Goal: Information Seeking & Learning: Learn about a topic

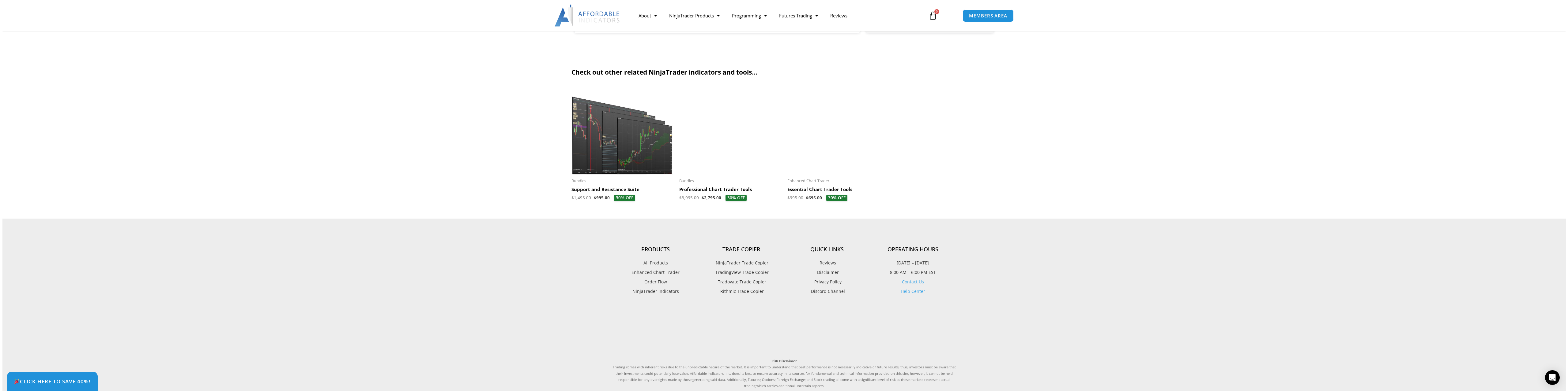
scroll to position [1740, 0]
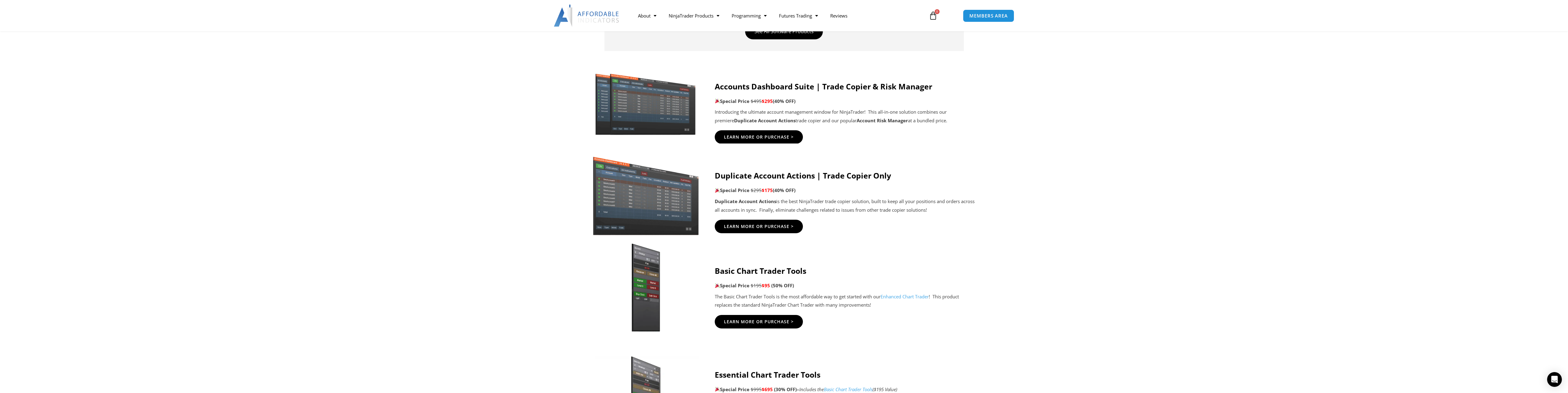
scroll to position [307, 0]
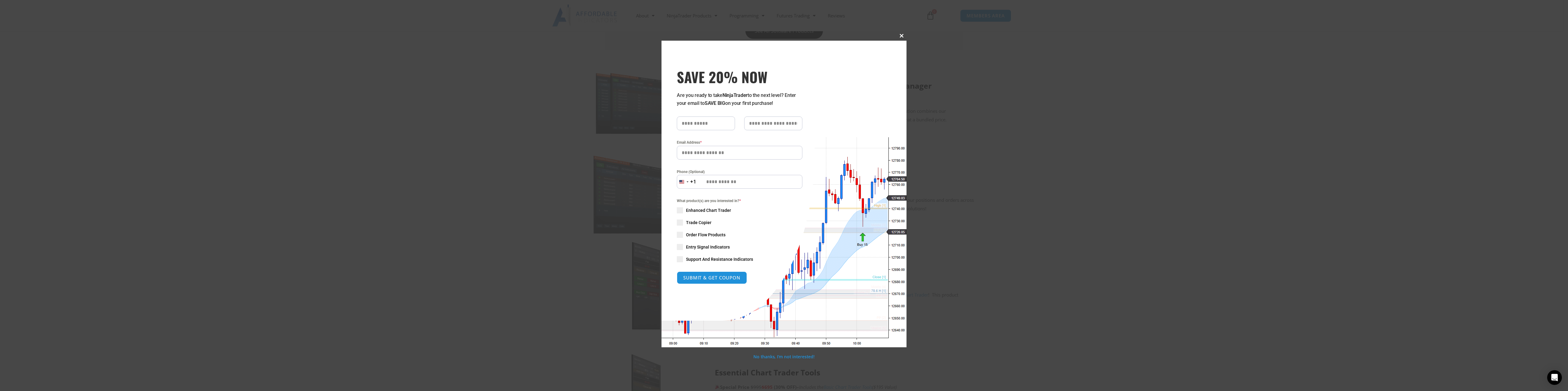
click at [900, 35] on span "SAVE 20% NOW popup" at bounding box center [901, 36] width 10 height 4
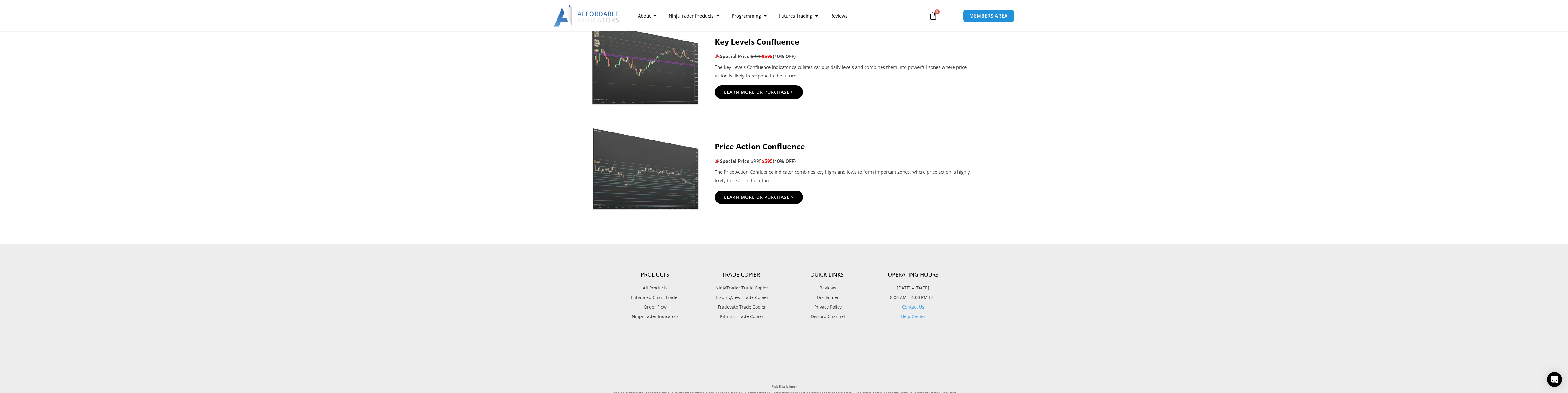
scroll to position [1043, 0]
click at [748, 297] on span "TradingView Trade Copier" at bounding box center [741, 297] width 55 height 8
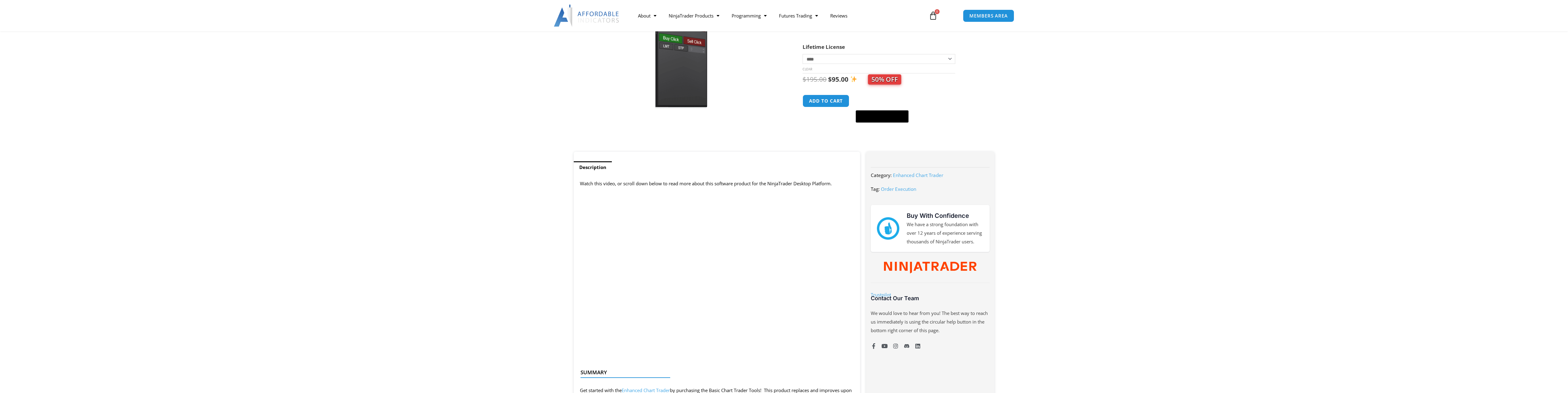
scroll to position [123, 0]
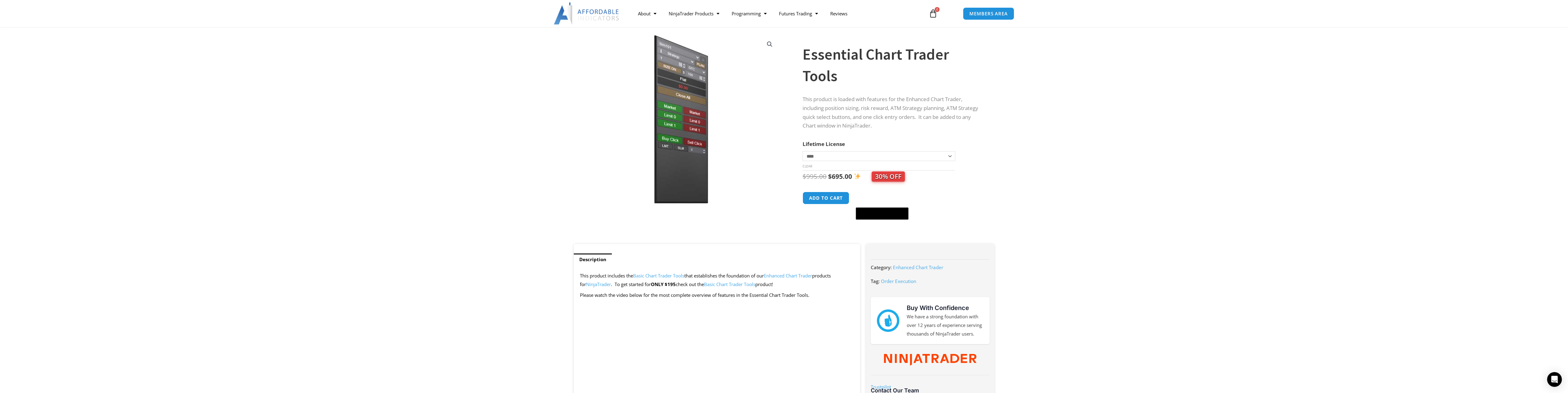
scroll to position [31, 0]
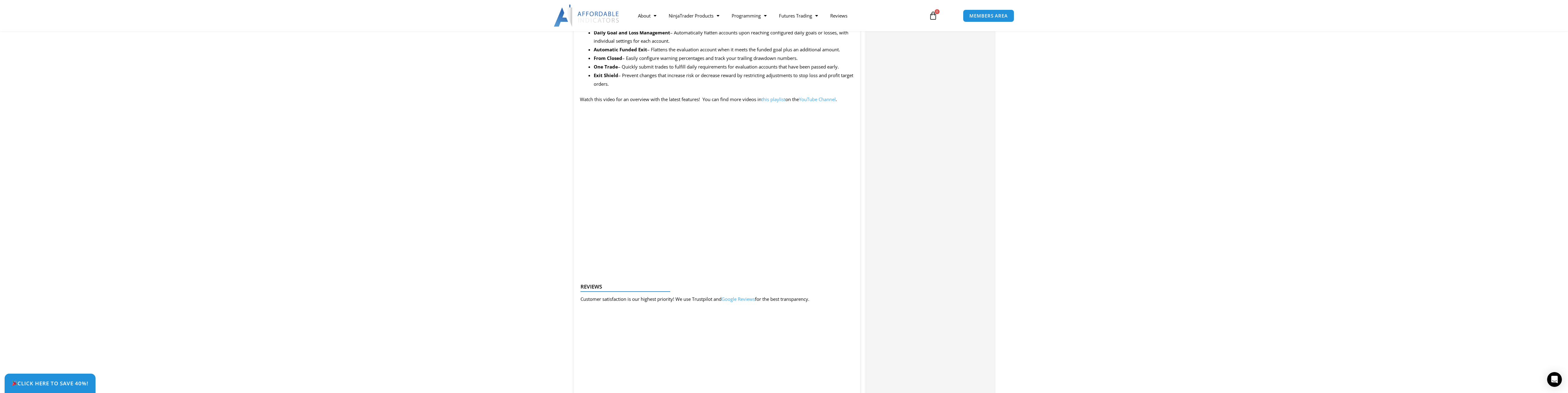
scroll to position [582, 0]
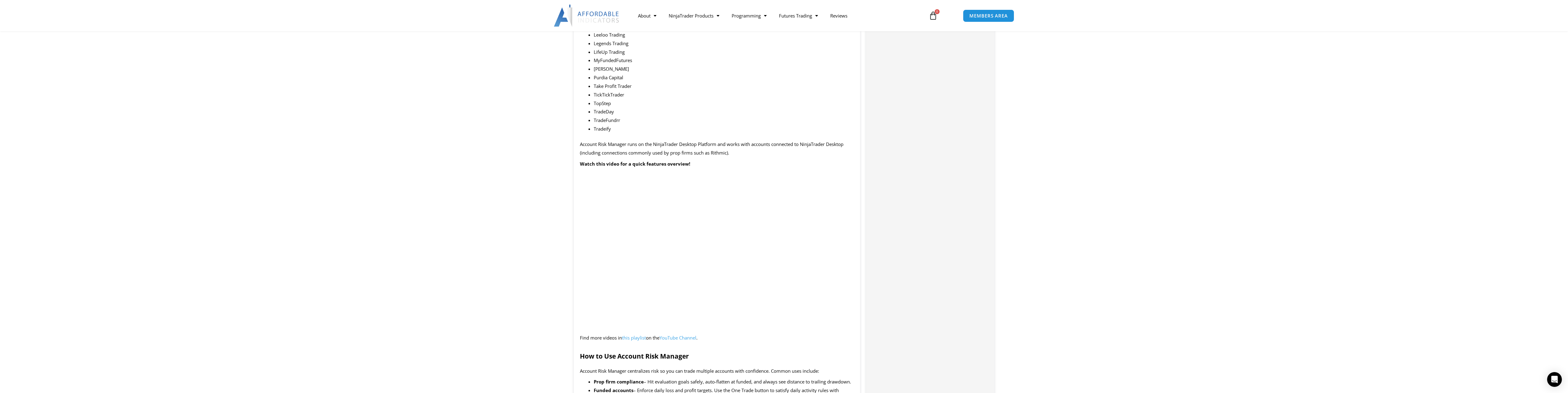
scroll to position [583, 0]
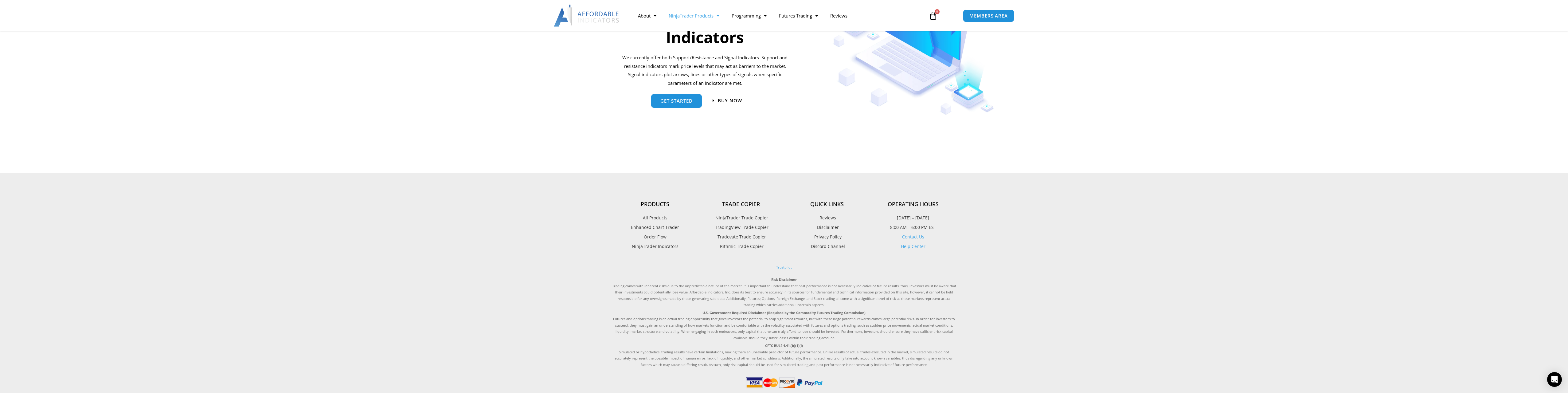
scroll to position [675, 0]
